Goal: Check status: Check status

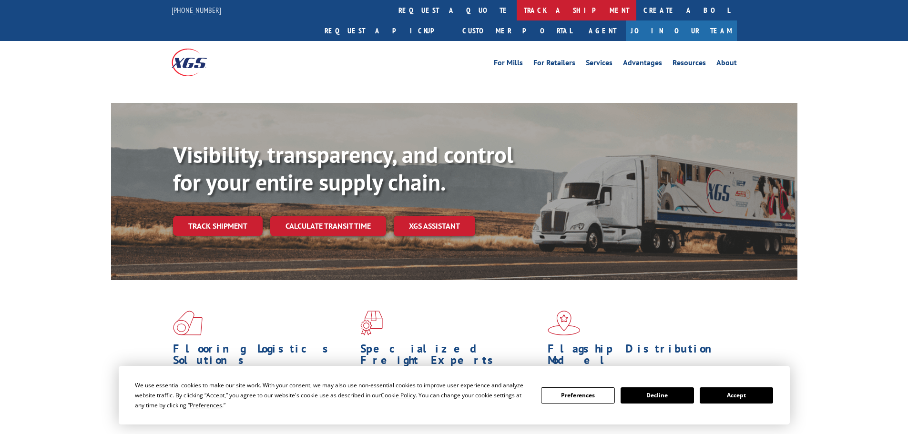
click at [516, 8] on link "track a shipment" at bounding box center [576, 10] width 120 height 20
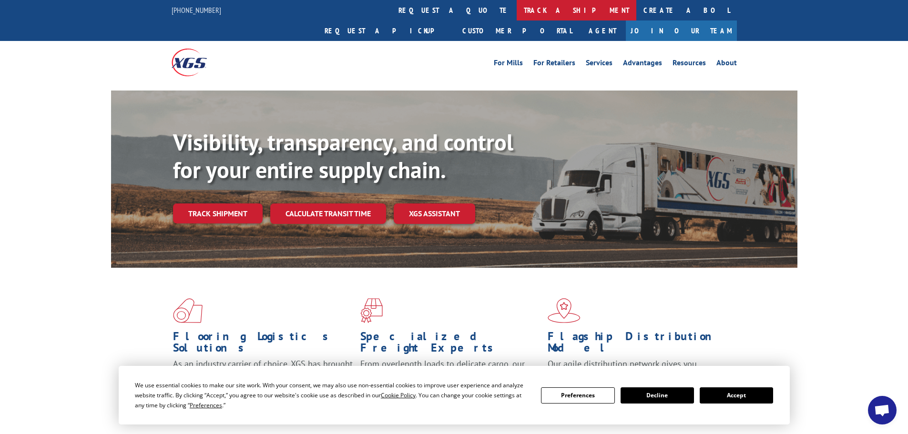
click at [516, 9] on link "track a shipment" at bounding box center [576, 10] width 120 height 20
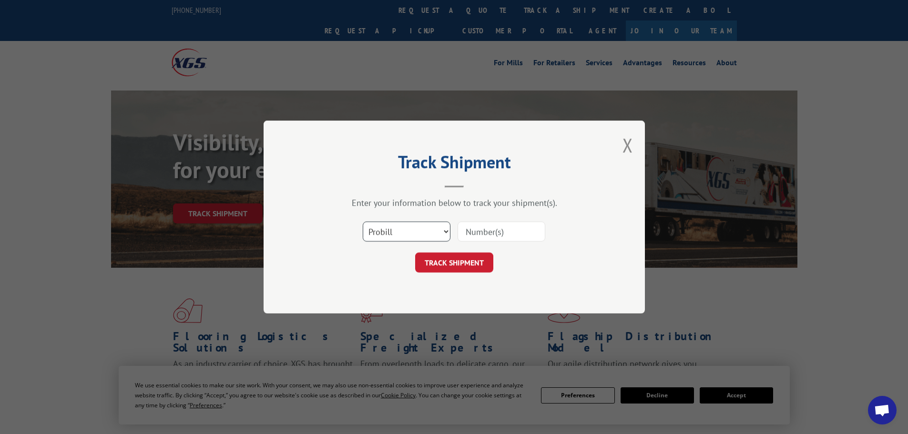
click at [395, 224] on select "Select category... Probill BOL PO" at bounding box center [407, 232] width 88 height 20
select select "bol"
click at [363, 222] on select "Select category... Probill BOL PO" at bounding box center [407, 232] width 88 height 20
click at [477, 232] on input at bounding box center [501, 232] width 88 height 20
paste input "7061050"
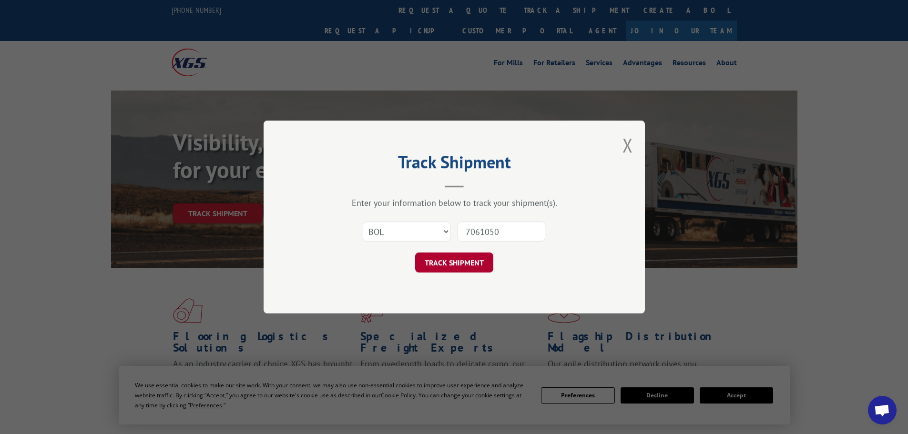
type input "7061050"
click at [452, 261] on button "TRACK SHIPMENT" at bounding box center [454, 263] width 78 height 20
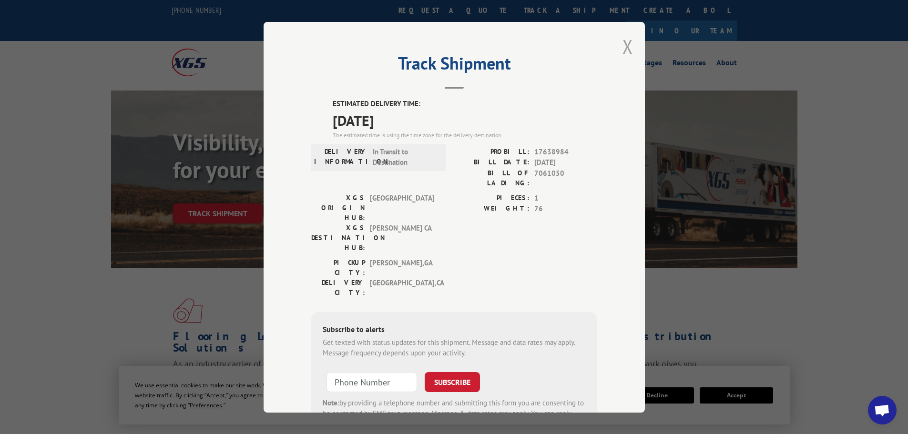
click at [624, 45] on button "Close modal" at bounding box center [627, 46] width 10 height 25
